Goal: Transaction & Acquisition: Obtain resource

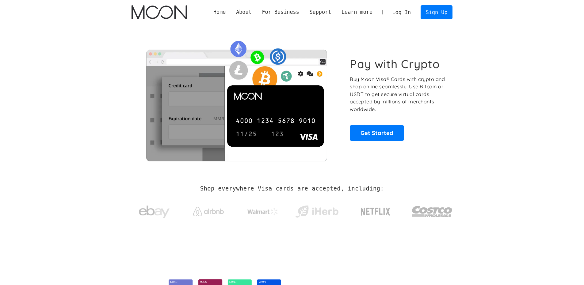
click at [408, 16] on link "Log In" at bounding box center [401, 12] width 29 height 13
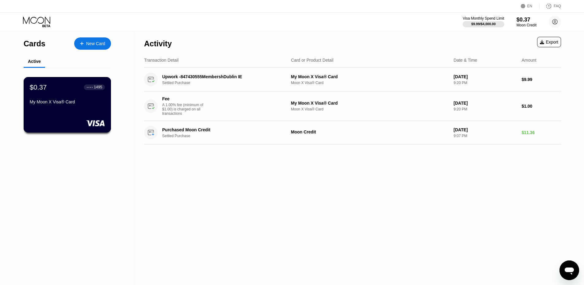
click at [40, 103] on div "My Moon X Visa® Card" at bounding box center [67, 101] width 75 height 5
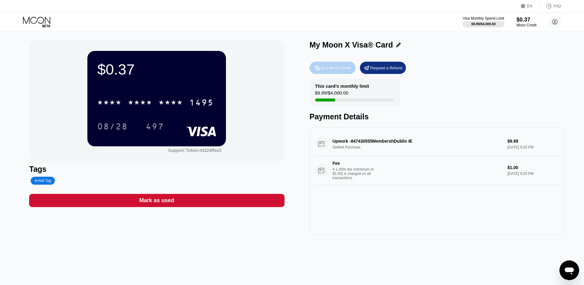
click at [332, 73] on div "Buy Moon Credit" at bounding box center [333, 68] width 46 height 12
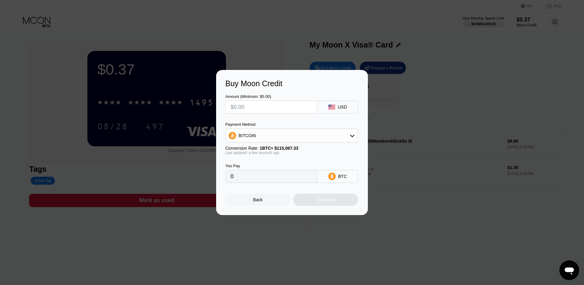
click at [276, 103] on input "text" at bounding box center [270, 107] width 81 height 12
type input "$5"
type input "0.00004346"
click at [276, 103] on input "$5" at bounding box center [270, 107] width 81 height 12
type input "$5"
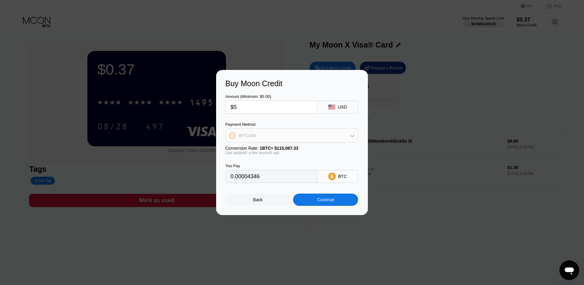
click at [279, 140] on div "BITCOIN" at bounding box center [292, 135] width 132 height 12
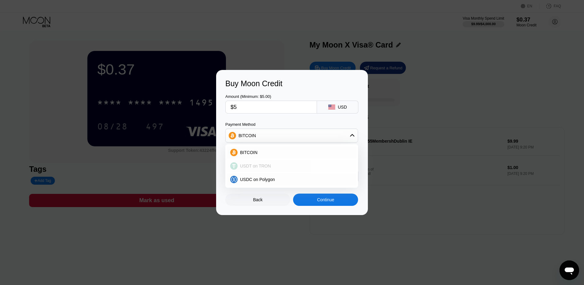
click at [273, 164] on div "USDT on TRON" at bounding box center [296, 165] width 116 height 5
type input "5.05"
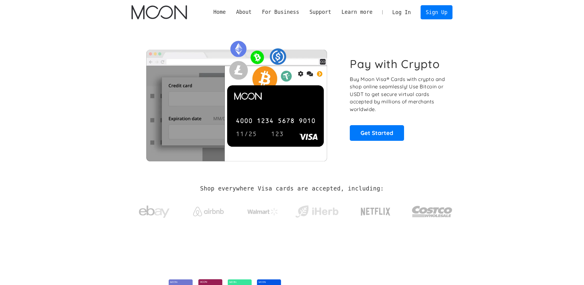
click at [399, 12] on link "Log In" at bounding box center [401, 12] width 29 height 13
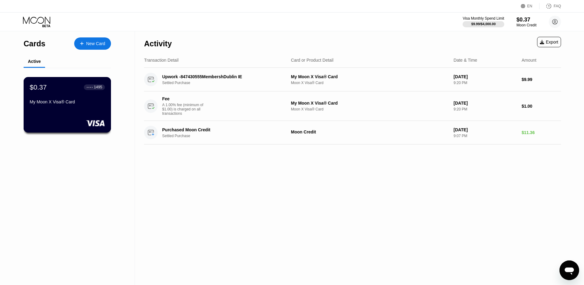
click at [82, 103] on div "My Moon X Visa® Card" at bounding box center [67, 101] width 75 height 5
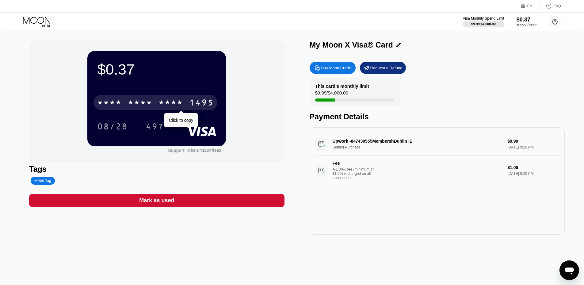
click at [189, 103] on div "* * * * * * * * * * * * 1495" at bounding box center [155, 102] width 124 height 15
